Goal: Task Accomplishment & Management: Use online tool/utility

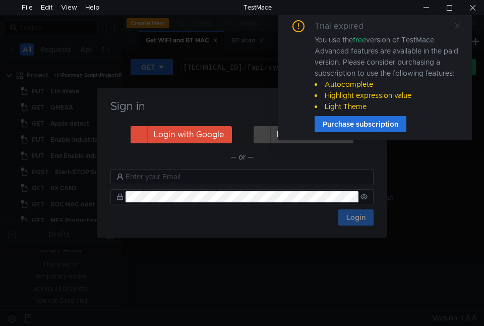
click at [460, 27] on icon at bounding box center [457, 25] width 7 height 7
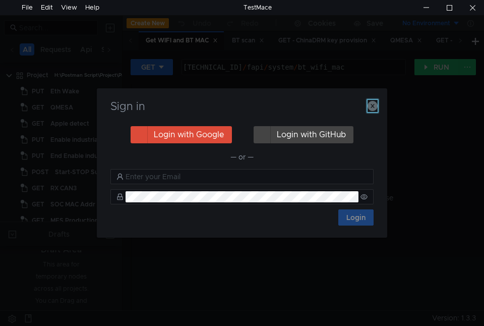
click at [376, 105] on icon "button" at bounding box center [373, 106] width 10 height 10
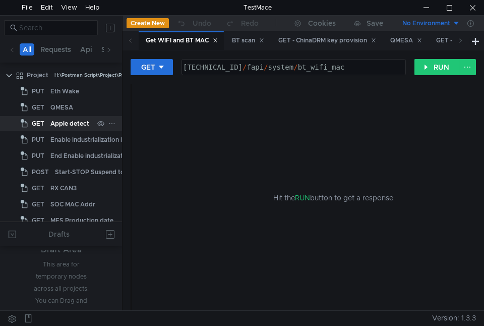
click at [73, 120] on div "Apple detect" at bounding box center [69, 123] width 39 height 15
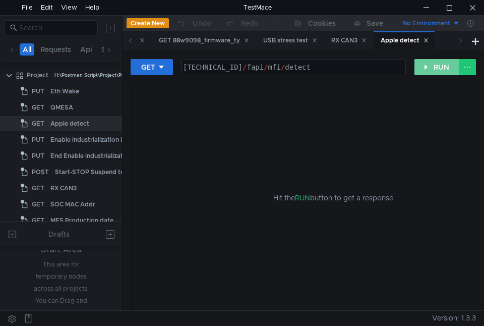
click at [435, 68] on button "RUN" at bounding box center [437, 67] width 45 height 16
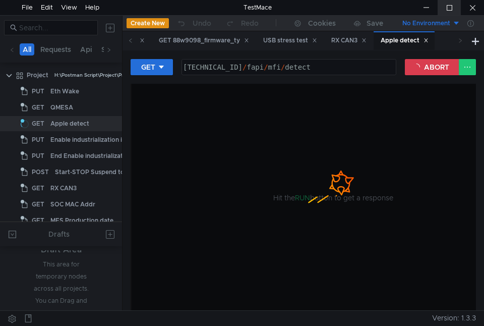
click at [454, 6] on div at bounding box center [449, 7] width 23 height 15
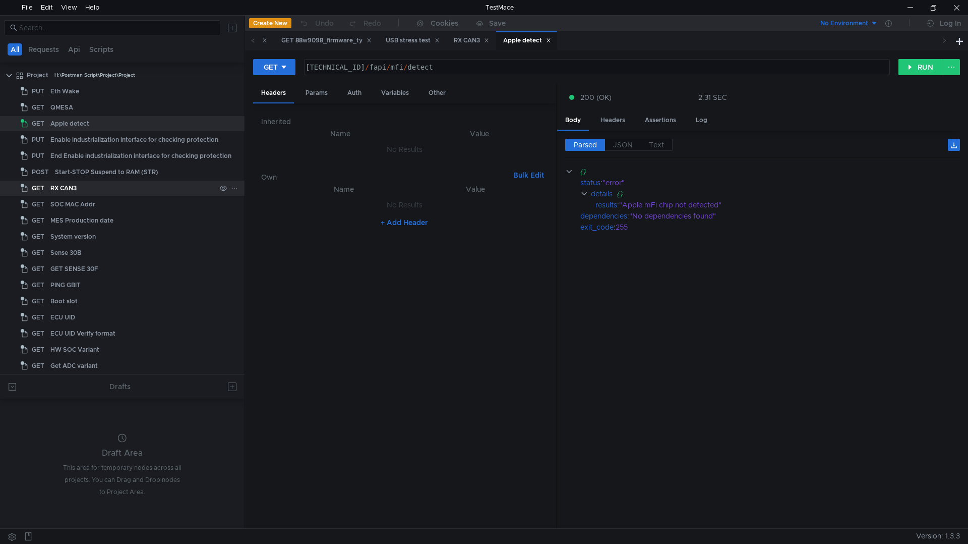
click at [67, 183] on div "RX CAN3" at bounding box center [63, 188] width 26 height 15
click at [75, 187] on div "RX CAN3" at bounding box center [63, 188] width 26 height 15
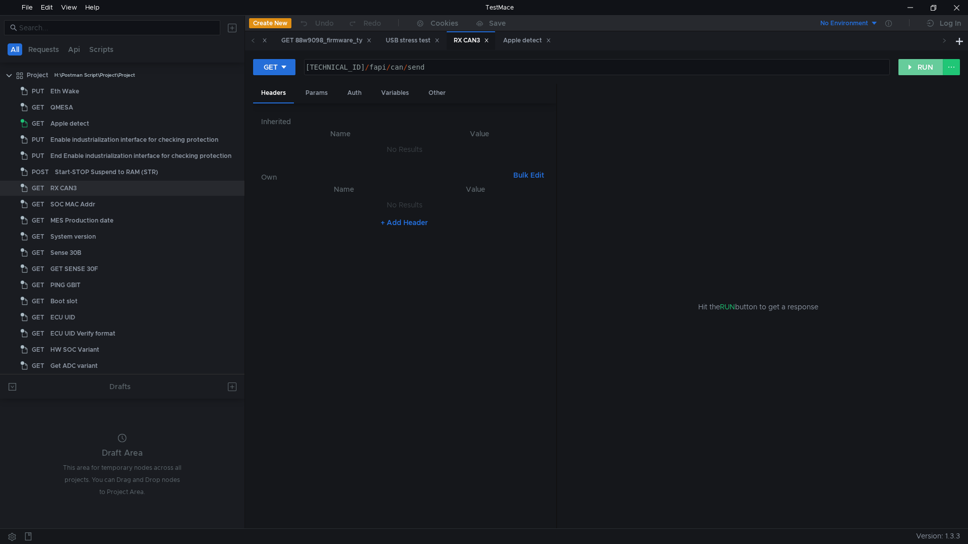
click at [484, 70] on button "RUN" at bounding box center [921, 67] width 45 height 16
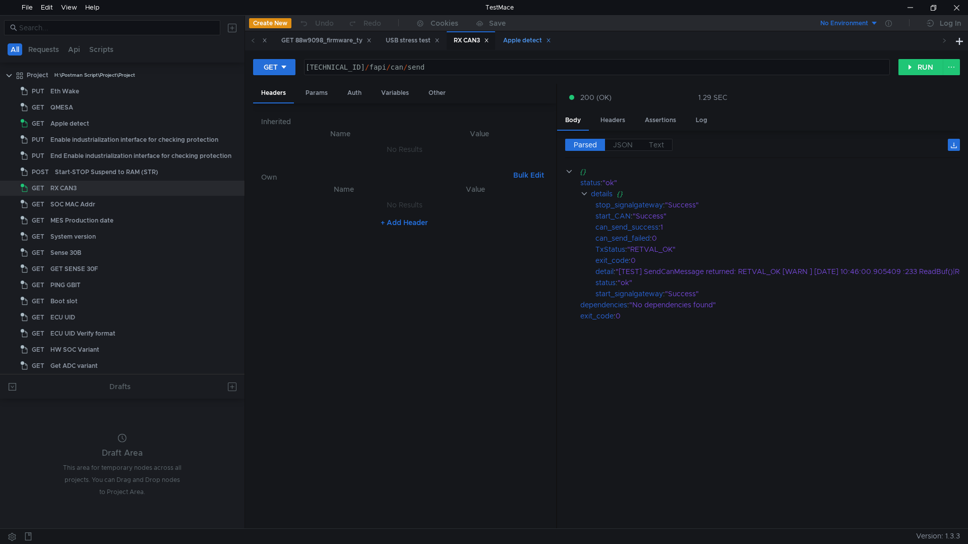
click at [484, 39] on div "Apple detect" at bounding box center [527, 40] width 48 height 11
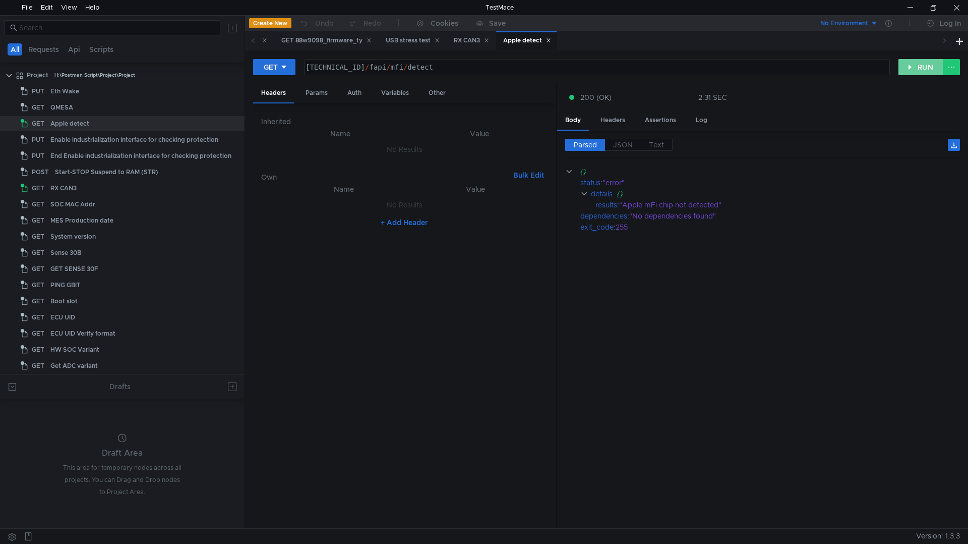
click at [484, 67] on button "RUN" at bounding box center [921, 67] width 45 height 16
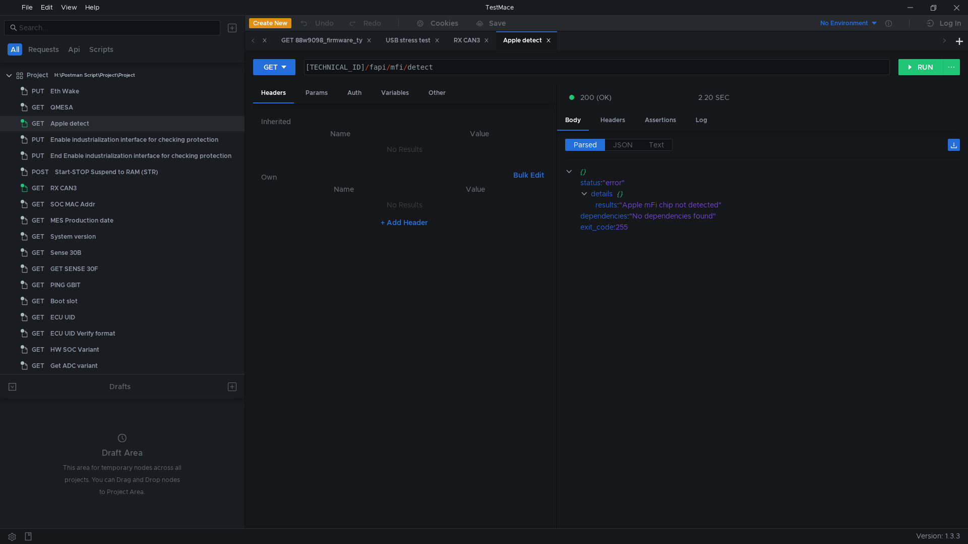
click at [600, 32] on div "Get WIFI and BT MAC BT scan GET - ChinaDRM key provision QMESA GET - Load 88W90…" at bounding box center [599, 40] width 676 height 19
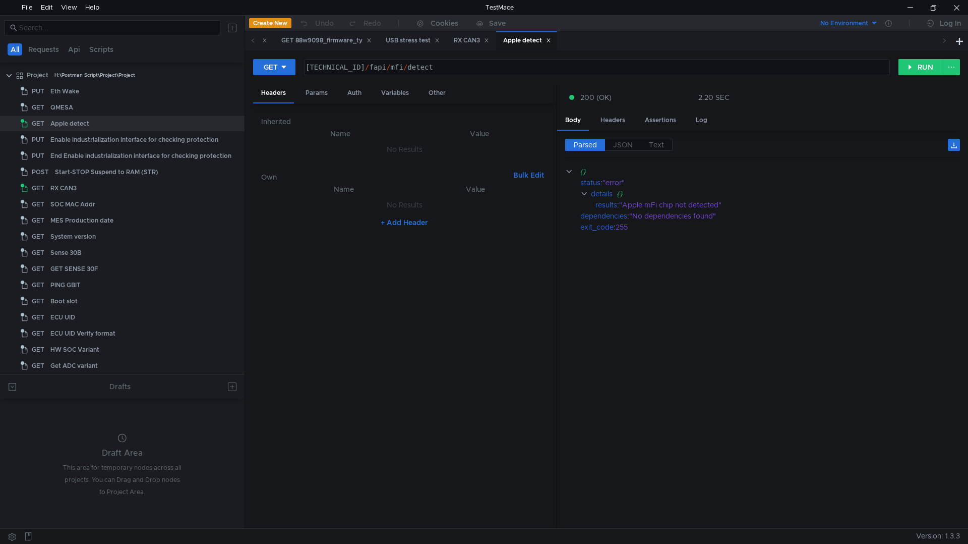
type textarea "[TECHNICAL_ID]/fapi/mfi/detect"
drag, startPoint x: 469, startPoint y: 69, endPoint x: 384, endPoint y: 65, distance: 85.3
click at [384, 65] on div "160.48.199.99:8080 / fapi / mfi / detect" at bounding box center [596, 75] width 585 height 24
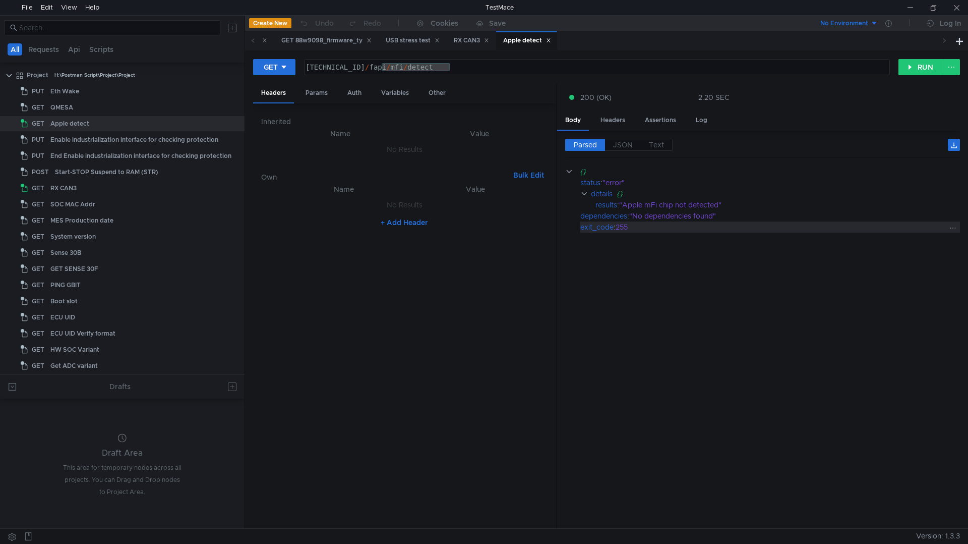
click at [827, 223] on div "255" at bounding box center [781, 226] width 331 height 11
drag, startPoint x: 918, startPoint y: 70, endPoint x: 904, endPoint y: 75, distance: 15.2
click at [918, 70] on button "RUN" at bounding box center [921, 67] width 45 height 16
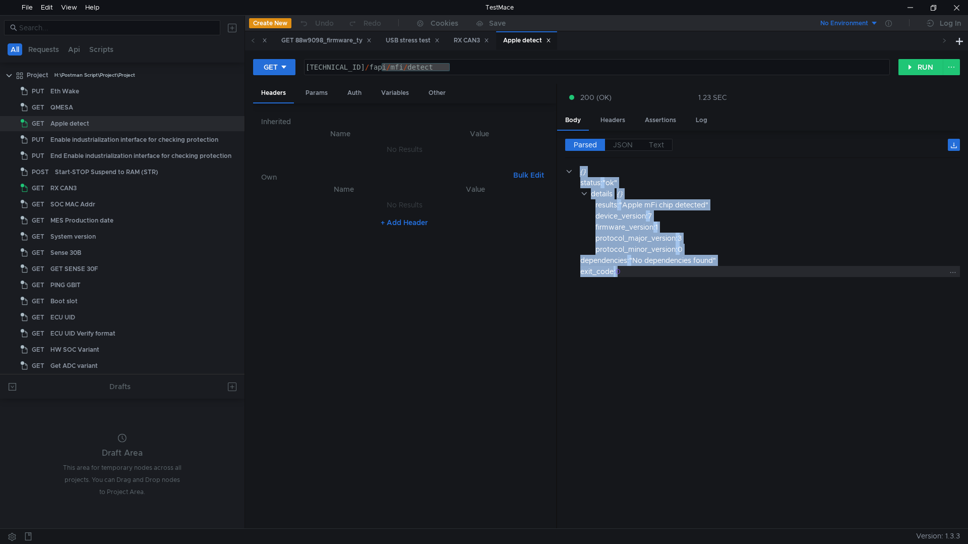
drag, startPoint x: 647, startPoint y: 278, endPoint x: 618, endPoint y: 271, distance: 29.6
click at [618, 271] on cdk-virtual-scroll-viewport "{} status : "ok" details {} results : "Apple mFi chip detected" device_version …" at bounding box center [762, 343] width 395 height 355
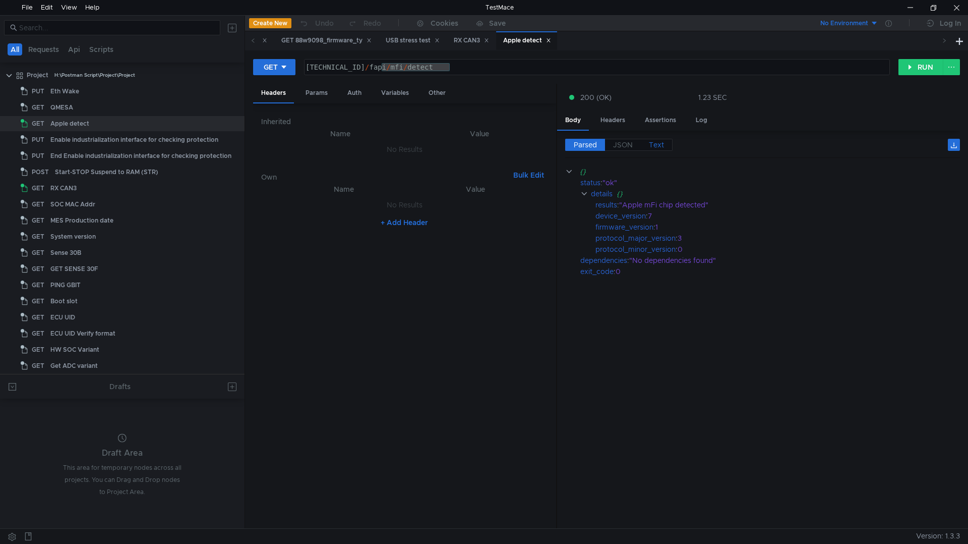
click at [660, 147] on span "Text" at bounding box center [656, 144] width 15 height 9
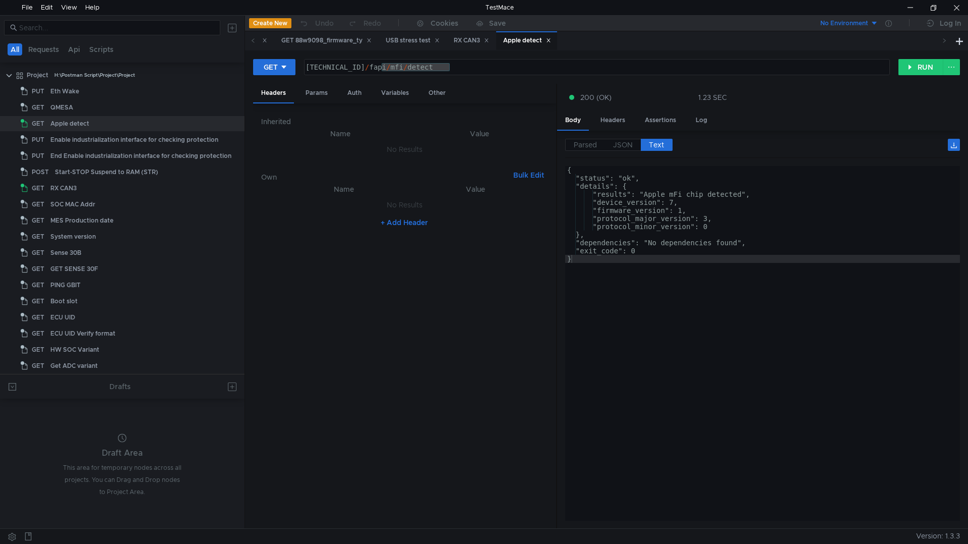
click at [660, 147] on span "Text" at bounding box center [656, 144] width 15 height 9
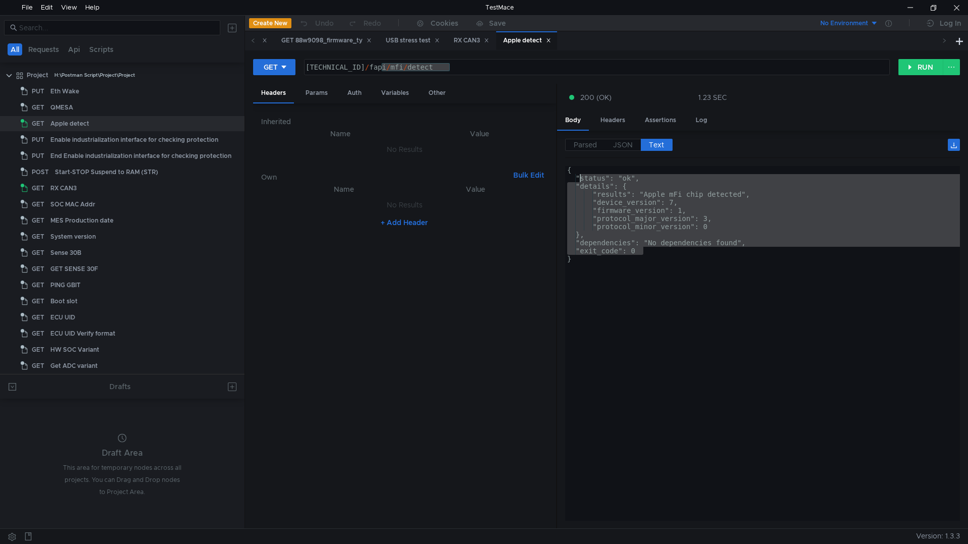
drag, startPoint x: 651, startPoint y: 252, endPoint x: 579, endPoint y: 179, distance: 102.7
click at [579, 179] on div "{ "status": "ok", "details": { "results": "Apple mFi chip detected", "device_ve…" at bounding box center [762, 351] width 395 height 371
type textarea ""status": "ok", "details": {"
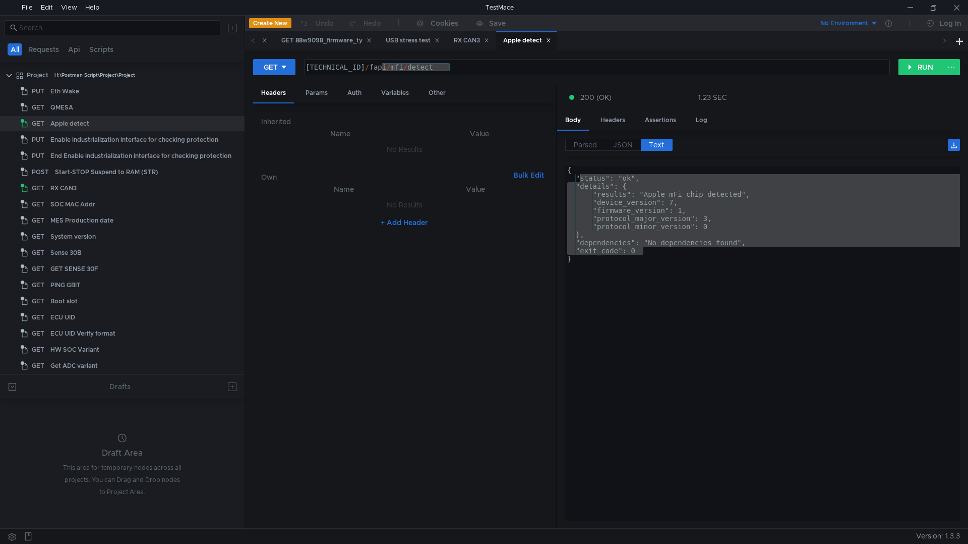
click at [28, 484] on tree-viewport at bounding box center [122, 465] width 245 height 125
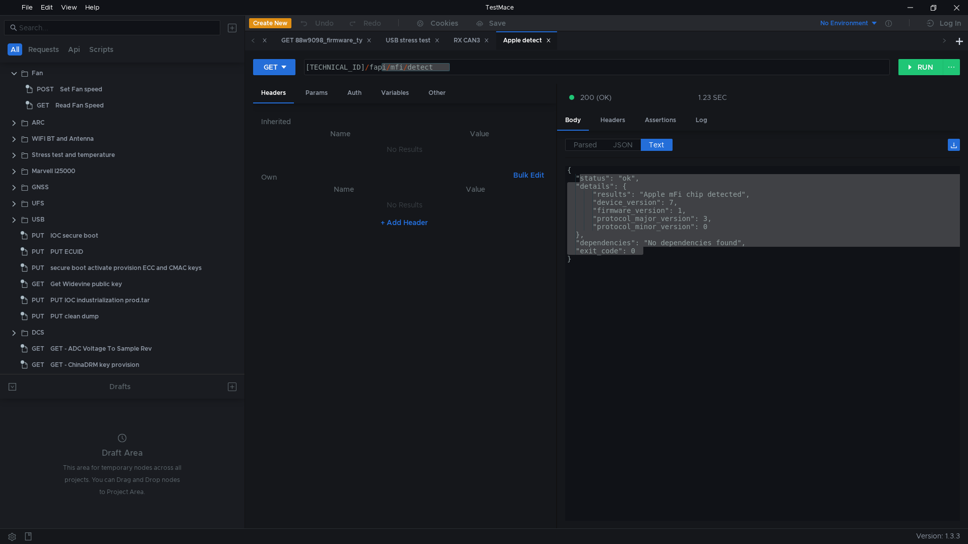
scroll to position [359, 0]
click at [37, 331] on div "DCS" at bounding box center [38, 331] width 13 height 15
click at [231, 331] on icon at bounding box center [234, 331] width 7 height 7
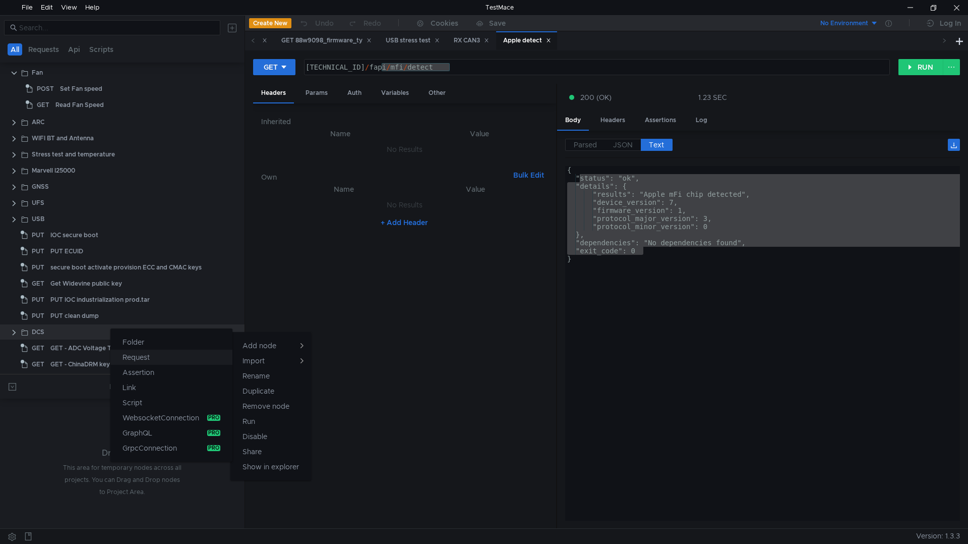
click at [185, 350] on button "Request" at bounding box center [171, 357] width 122 height 15
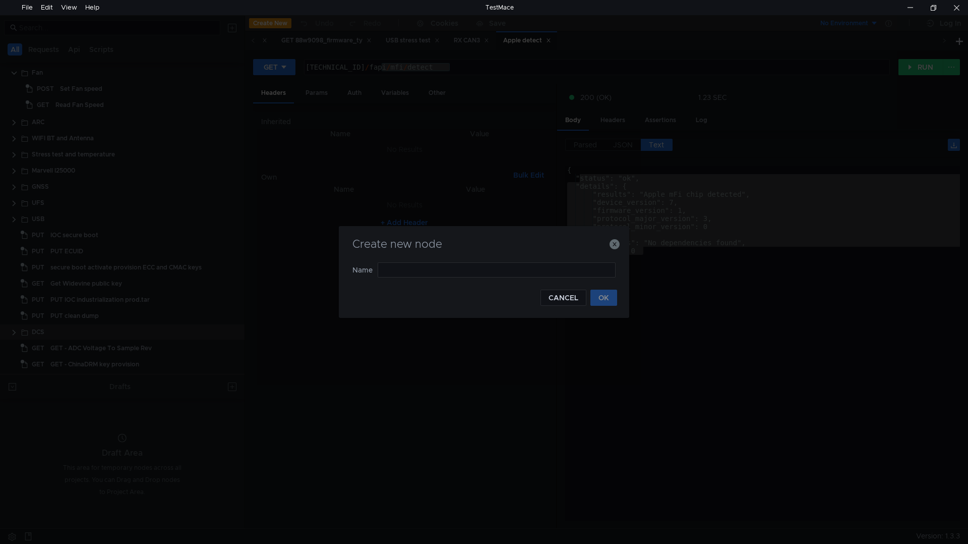
type input "PUT - Power off DFE by IOC"
click at [594, 296] on button "OK" at bounding box center [604, 298] width 27 height 16
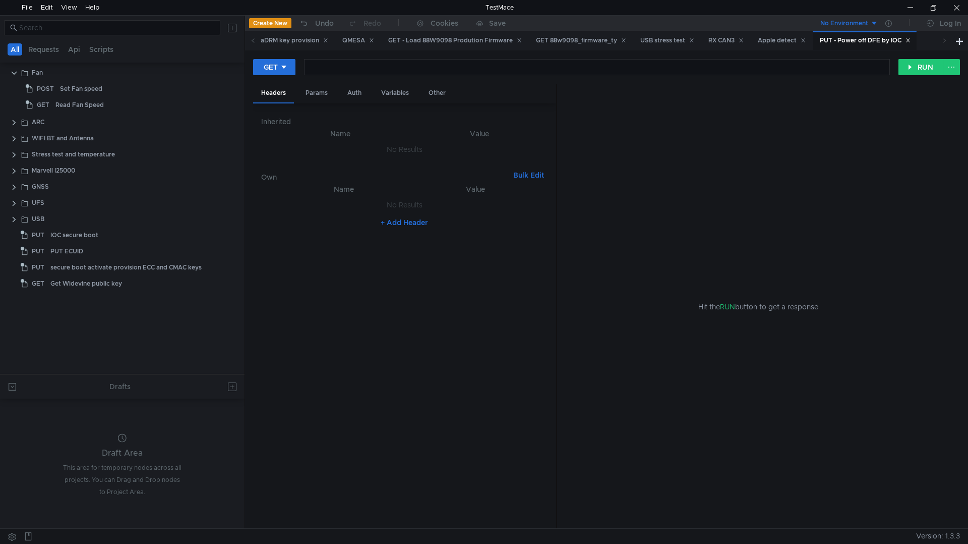
scroll to position [0, 0]
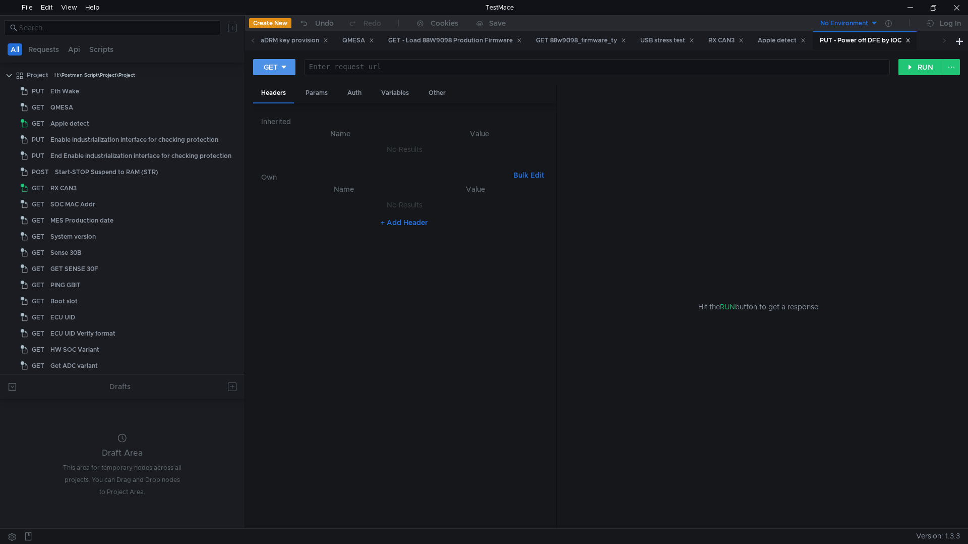
click at [293, 70] on button "GET" at bounding box center [274, 67] width 42 height 16
click at [281, 119] on li "PUT" at bounding box center [275, 120] width 44 height 16
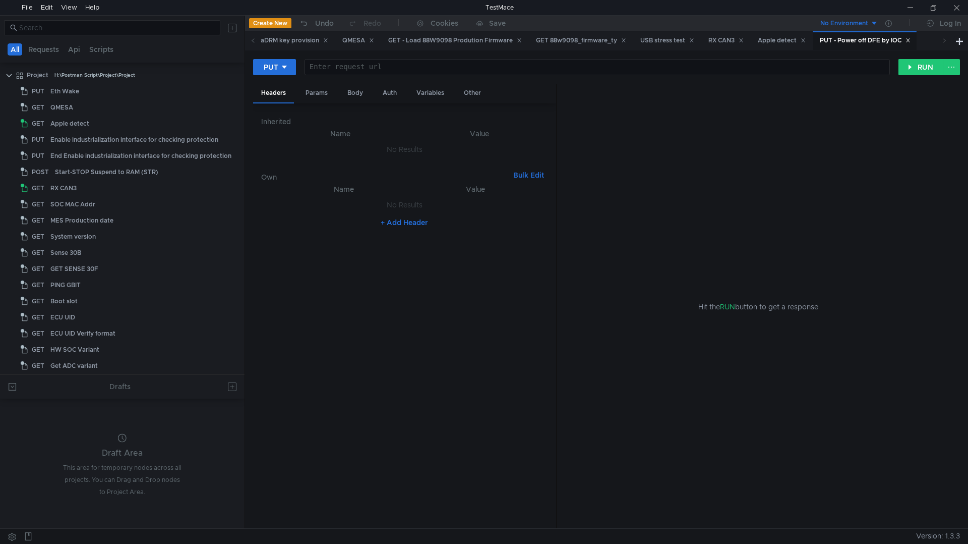
click at [377, 66] on div at bounding box center [596, 75] width 585 height 24
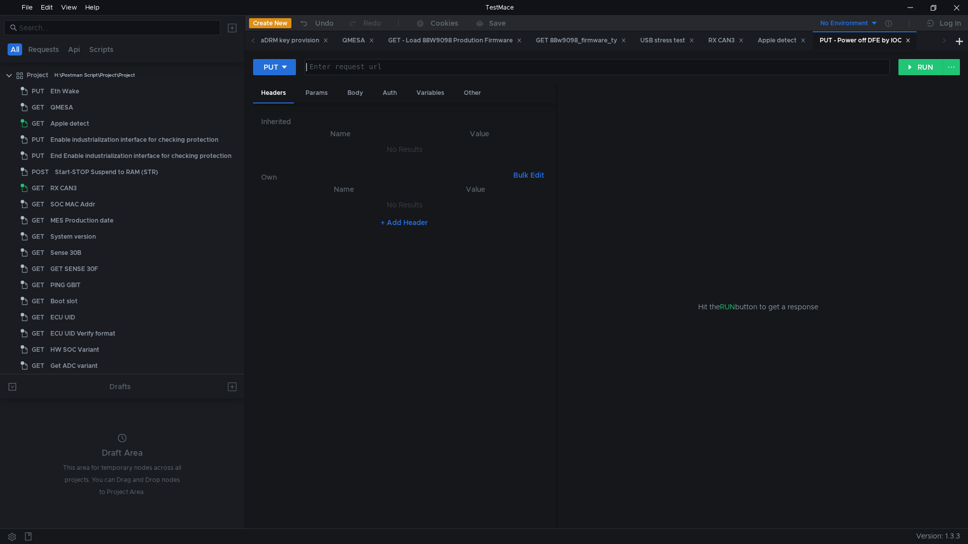
paste textarea "http://$(dm_cmd_DUT_IP):8080/fapi/ioc/display-power/dfe?power=0"
click at [402, 67] on div "http:// $(dm_cmd_DUT_IP):8080 / fapi / ioc / display-power / dfe ? power = 0" at bounding box center [596, 75] width 585 height 24
type textarea "[TECHNICAL_ID]/fapi/ioc/display-power/dfe?power=0"
click at [563, 150] on div "Hit the RUN button to get a response" at bounding box center [758, 306] width 403 height 445
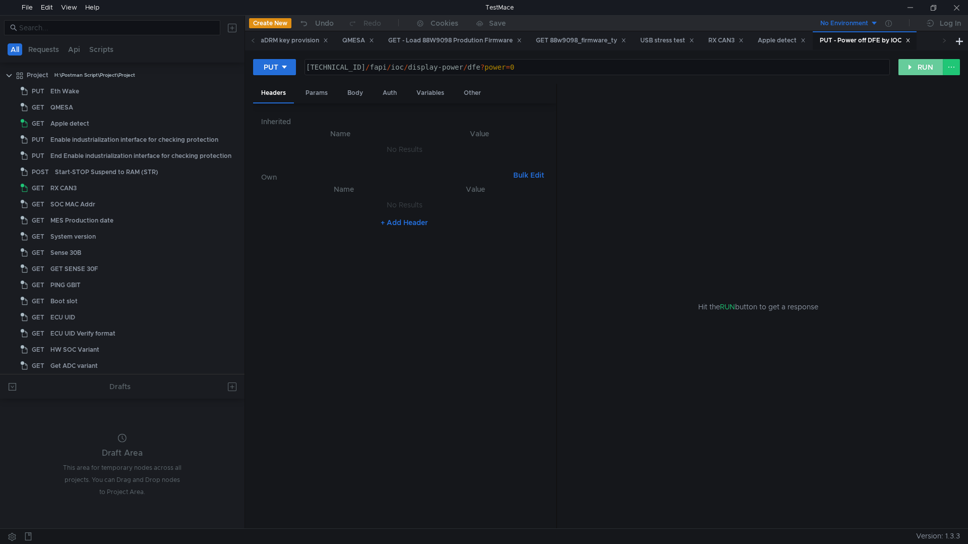
click at [929, 72] on button "RUN" at bounding box center [921, 67] width 45 height 16
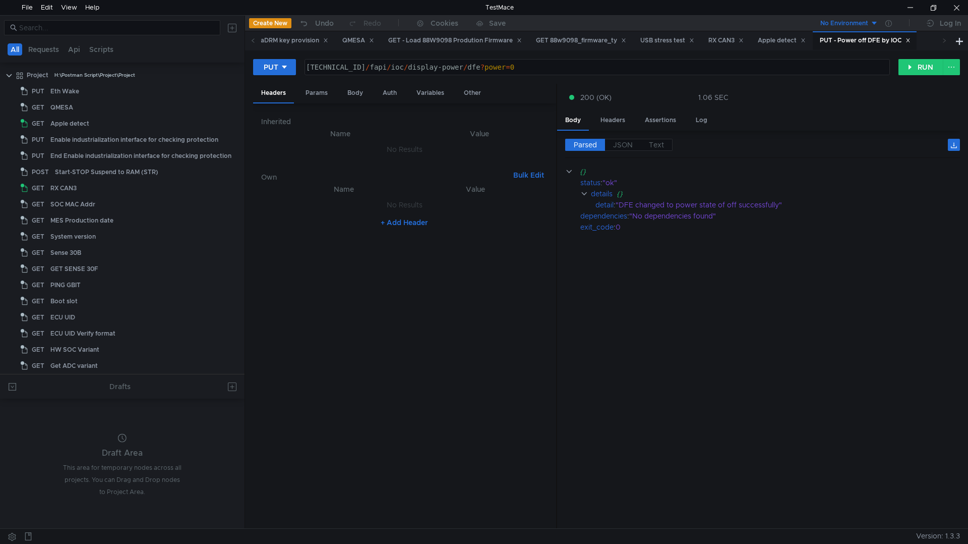
scroll to position [0, 5]
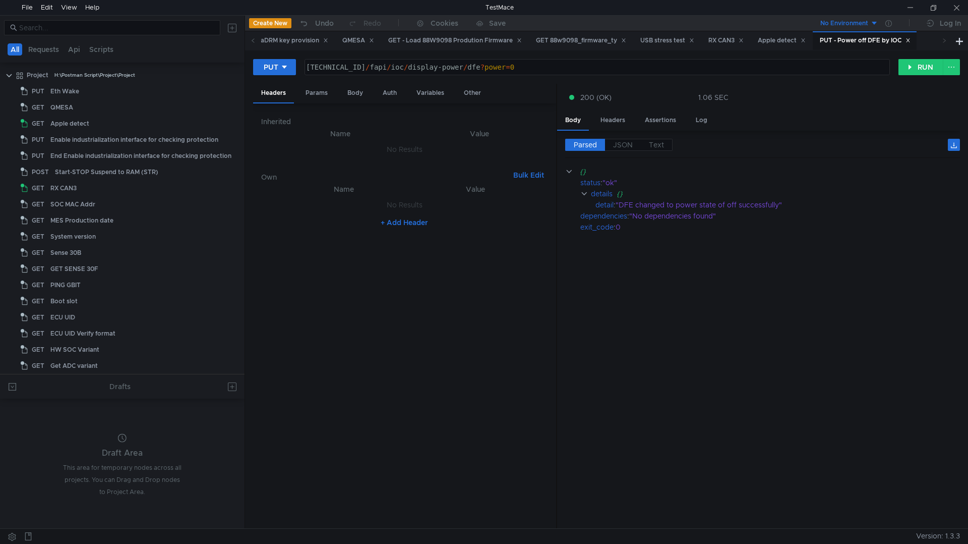
click at [875, 422] on cdk-virtual-scroll-viewport "{} status : "ok" details {} detail : "DFE changed to power state of off success…" at bounding box center [762, 343] width 395 height 355
drag, startPoint x: 915, startPoint y: 63, endPoint x: 903, endPoint y: 65, distance: 12.4
click at [915, 63] on button "RUN" at bounding box center [921, 67] width 45 height 16
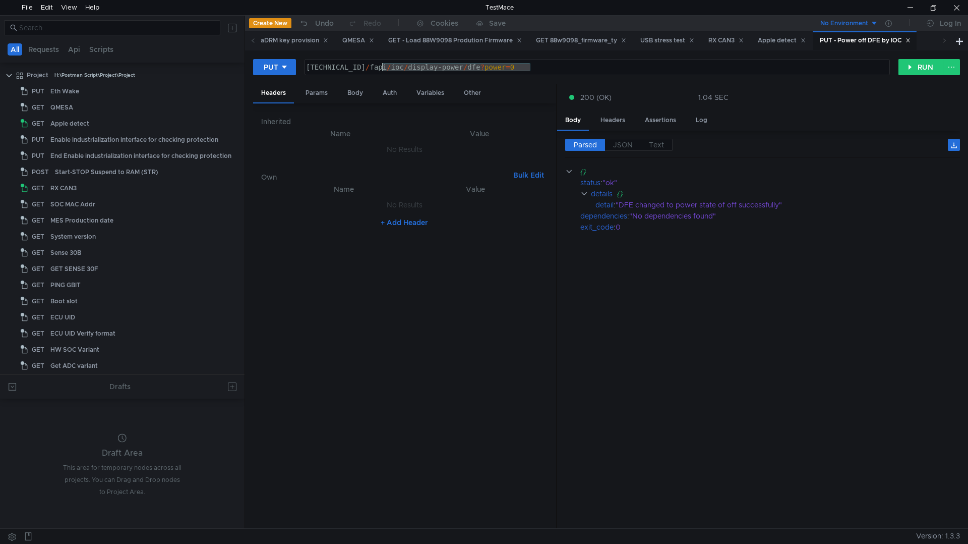
drag, startPoint x: 543, startPoint y: 66, endPoint x: 385, endPoint y: 63, distance: 158.4
click at [385, 63] on div "160.48.199.99:8080 / fapi / ioc / display-power / dfe ? power = 0" at bounding box center [597, 67] width 585 height 15
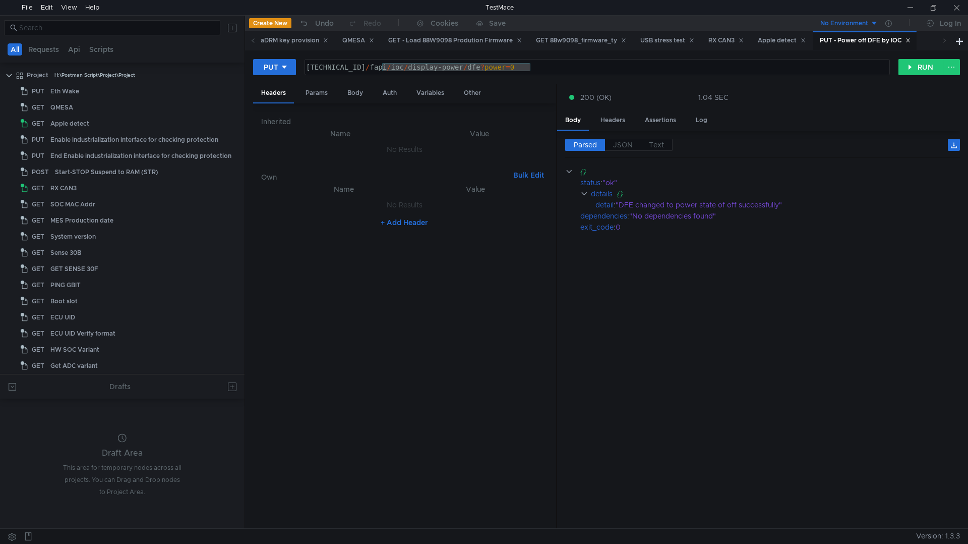
scroll to position [0, 5]
click at [926, 71] on button "RUN" at bounding box center [921, 67] width 45 height 16
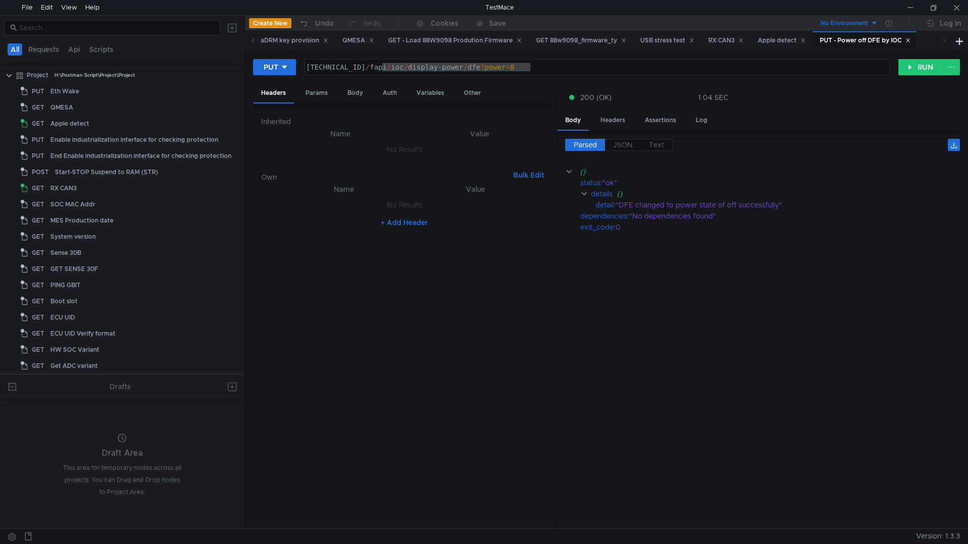
scroll to position [0, 5]
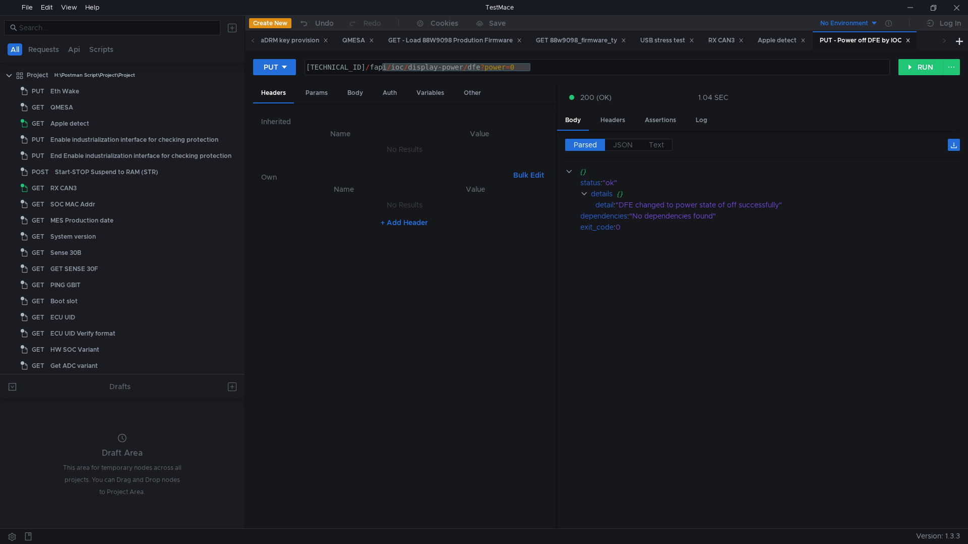
scroll to position [0, 5]
